Goal: Check status

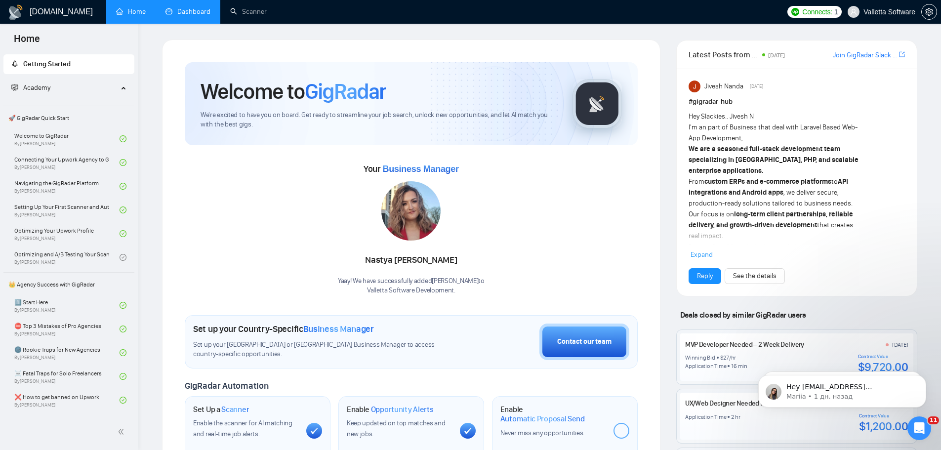
click at [192, 16] on link "Dashboard" at bounding box center [187, 11] width 45 height 8
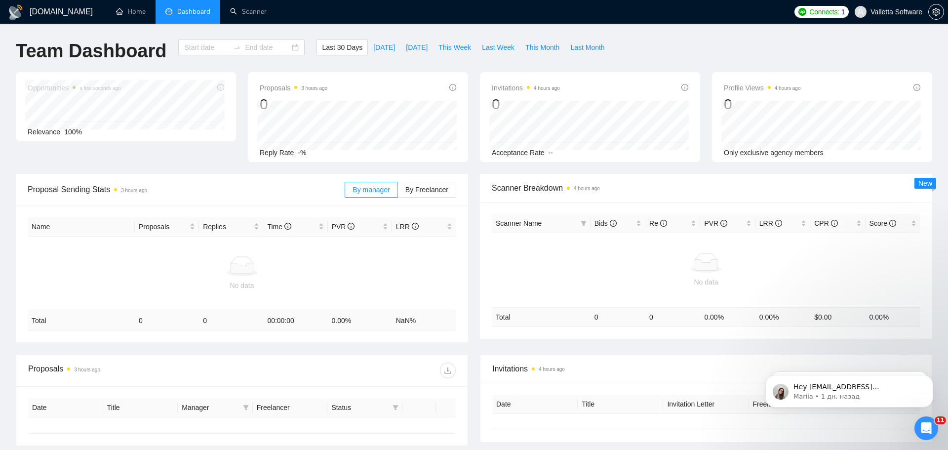
type input "[DATE]"
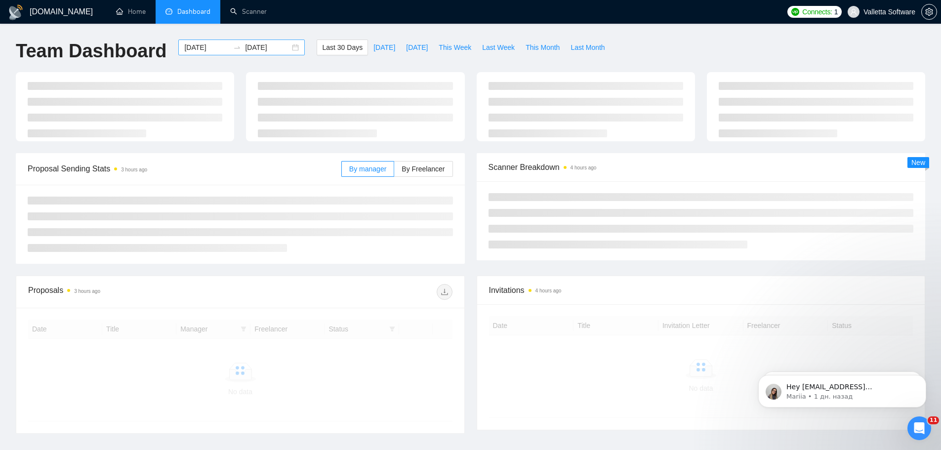
click at [189, 51] on input "[DATE]" at bounding box center [206, 47] width 45 height 11
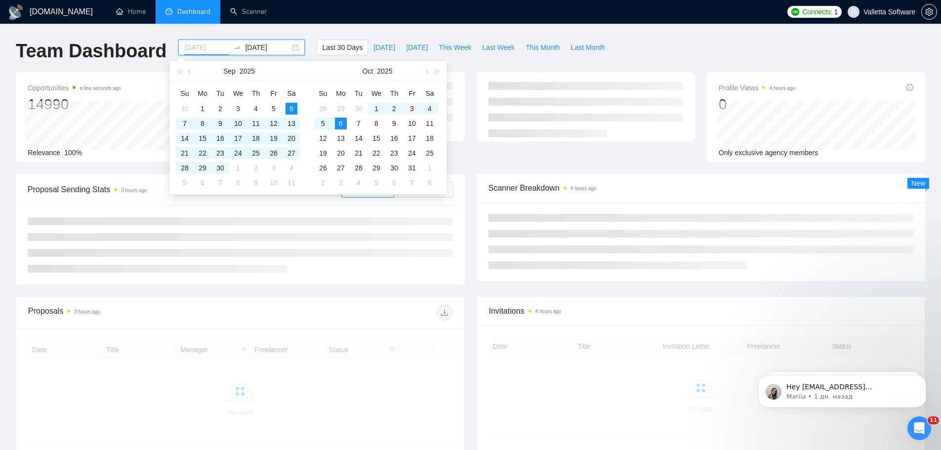
type input "[DATE]"
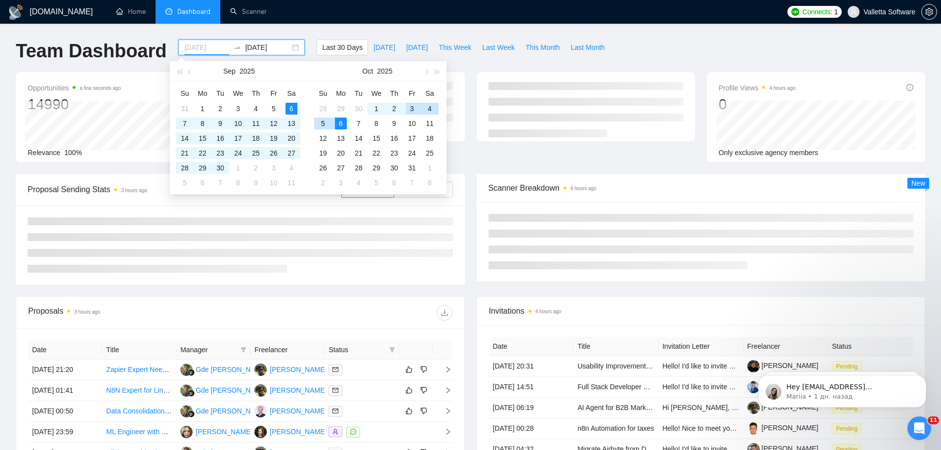
click at [410, 109] on div "3" at bounding box center [412, 109] width 12 height 12
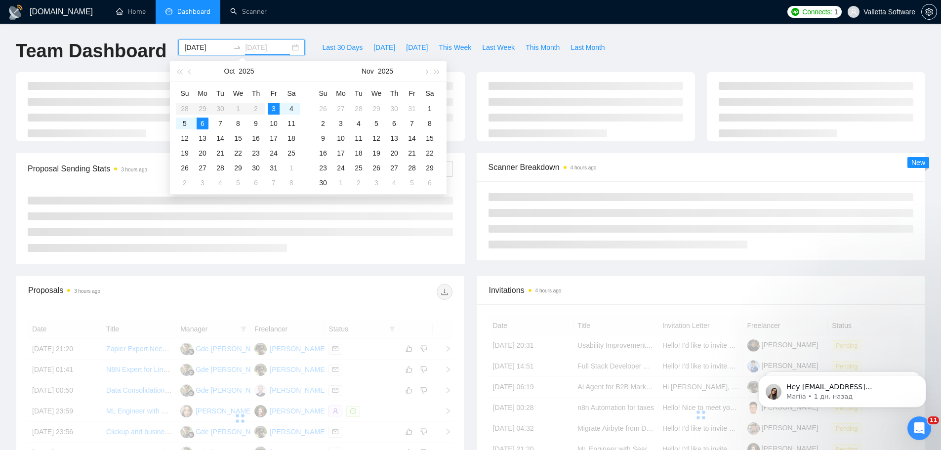
click at [273, 106] on div "3" at bounding box center [274, 109] width 12 height 12
type input "[DATE]"
